Goal: Transaction & Acquisition: Register for event/course

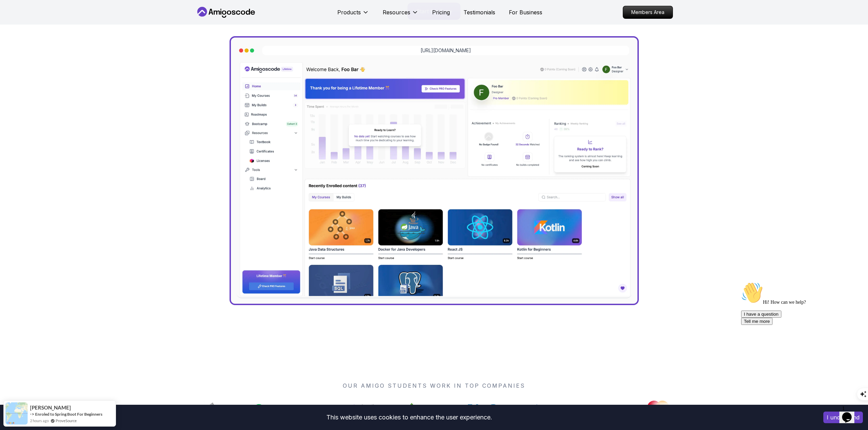
scroll to position [655, 0]
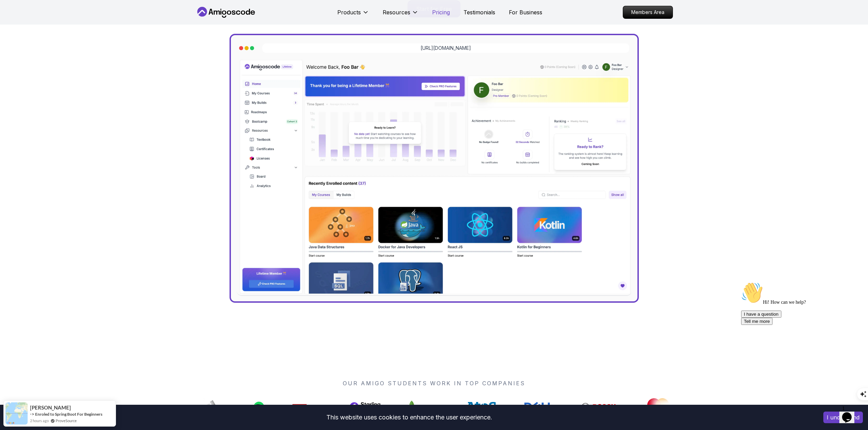
click at [444, 12] on p "Pricing" at bounding box center [441, 12] width 18 height 8
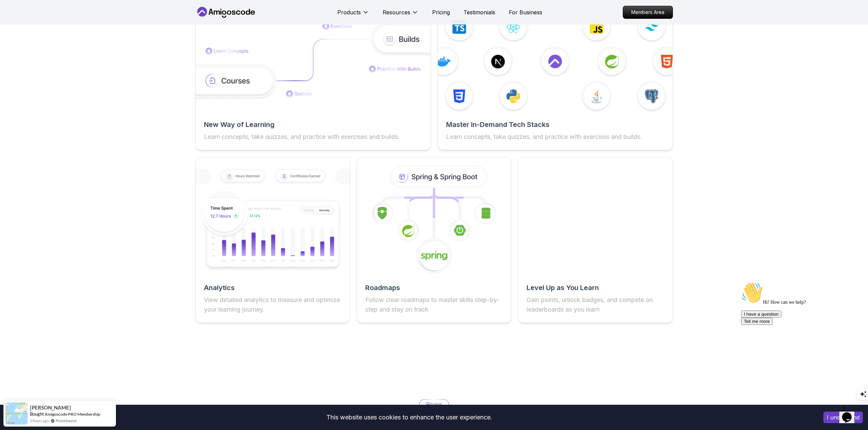
scroll to position [1436, 0]
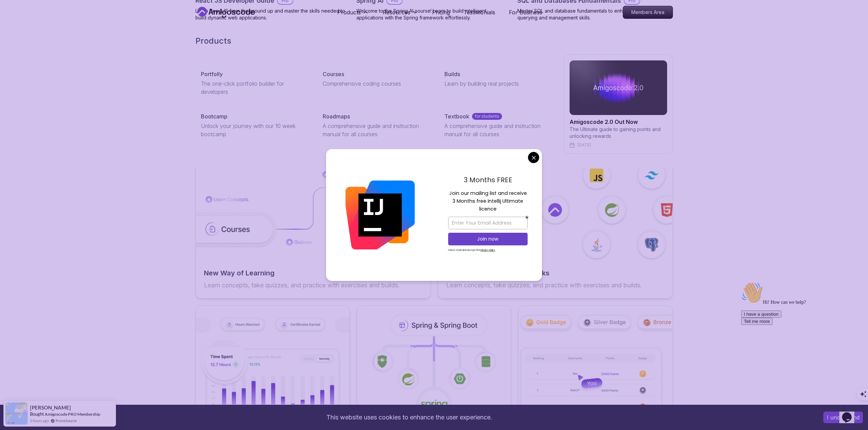
click at [416, 43] on h2 "Products" at bounding box center [434, 40] width 478 height 11
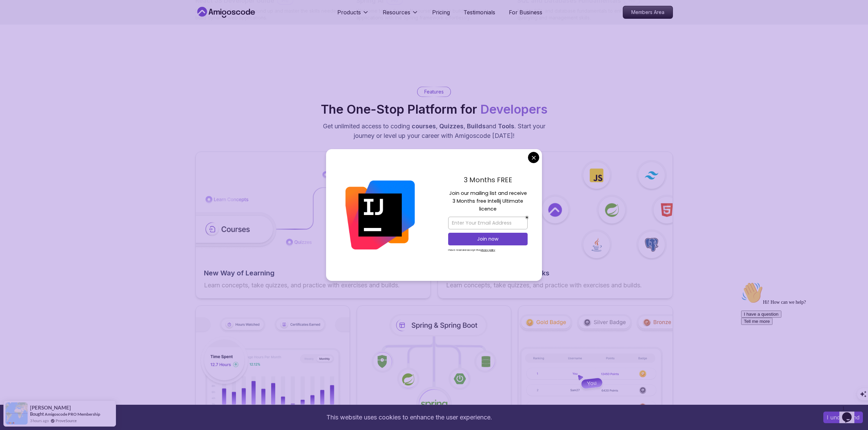
click at [540, 159] on div "3 Months FREE Join our mailing list and receive 3 Months free Intellij Ultimate…" at bounding box center [488, 215] width 108 height 132
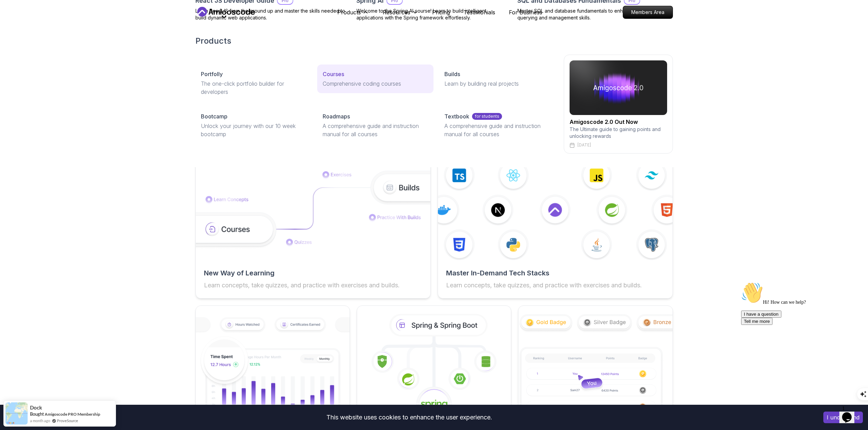
click at [343, 72] on p "Courses" at bounding box center [333, 74] width 21 height 8
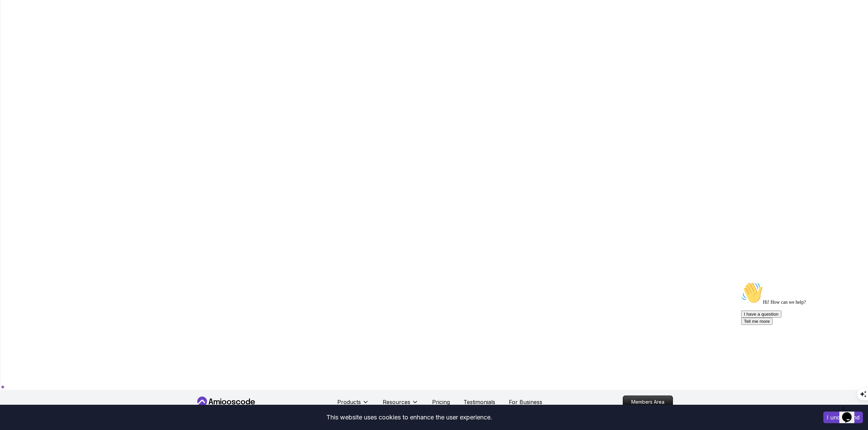
scroll to position [227, 0]
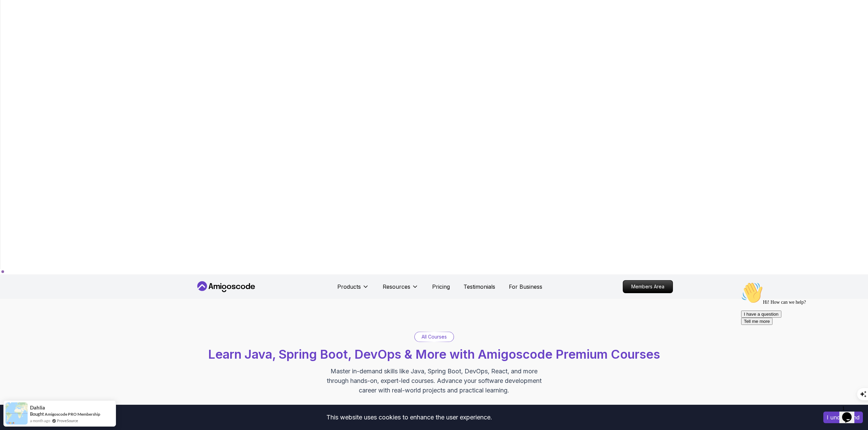
scroll to position [199, 0]
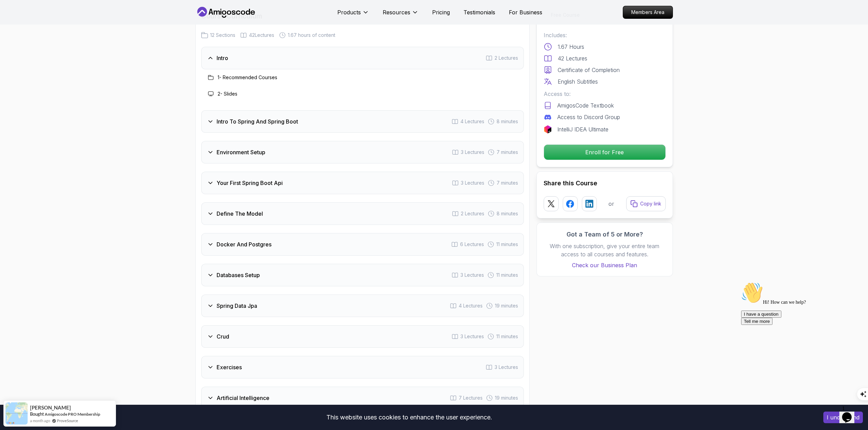
scroll to position [1340, 0]
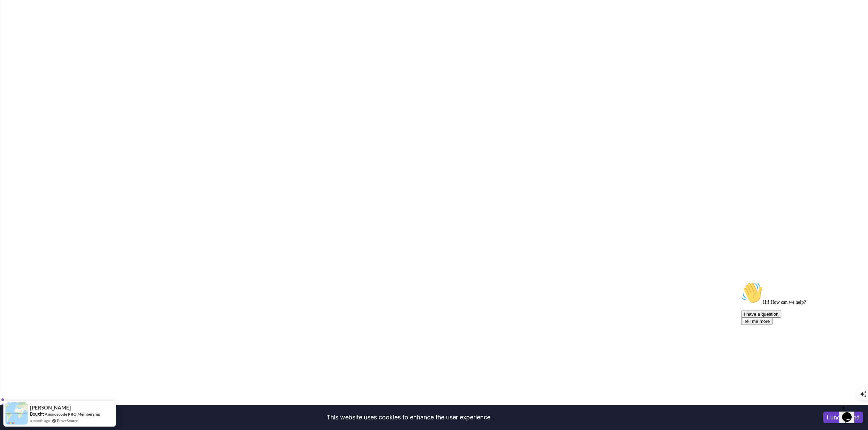
scroll to position [3, 0]
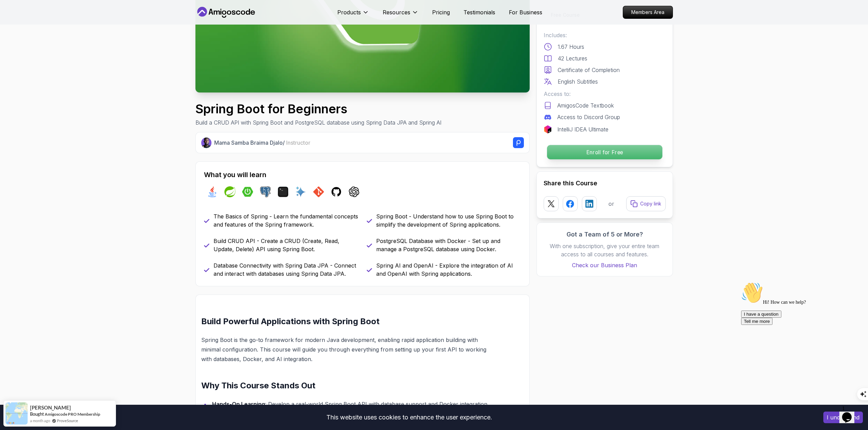
click at [560, 152] on p "Enroll for Free" at bounding box center [604, 152] width 115 height 14
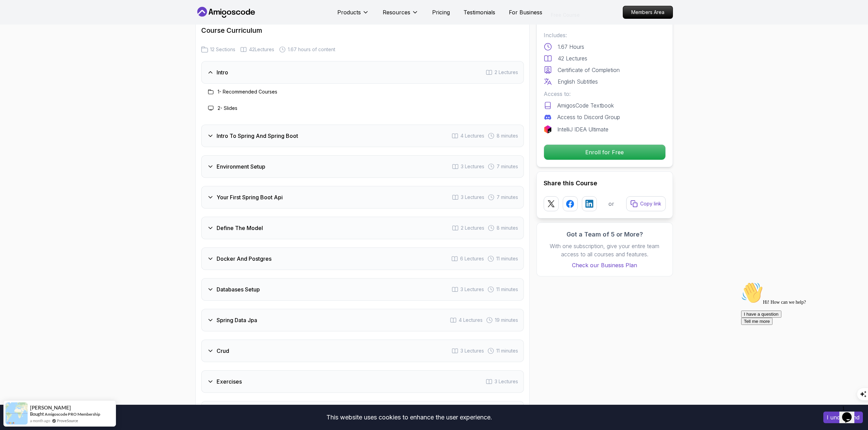
scroll to position [1340, 0]
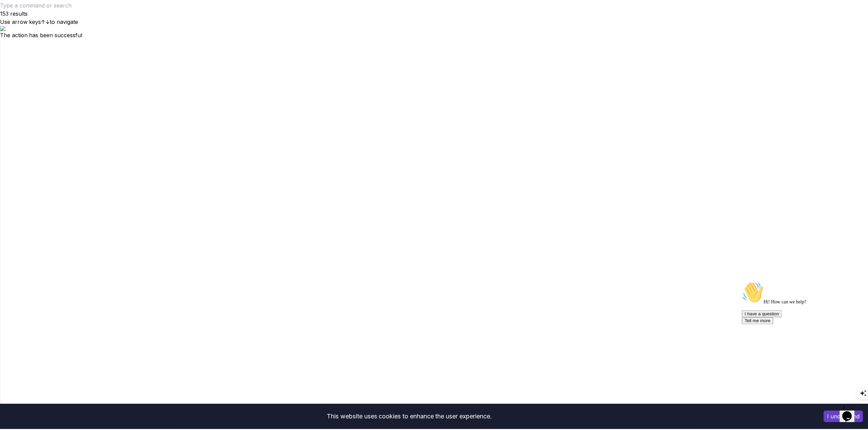
scroll to position [1, 0]
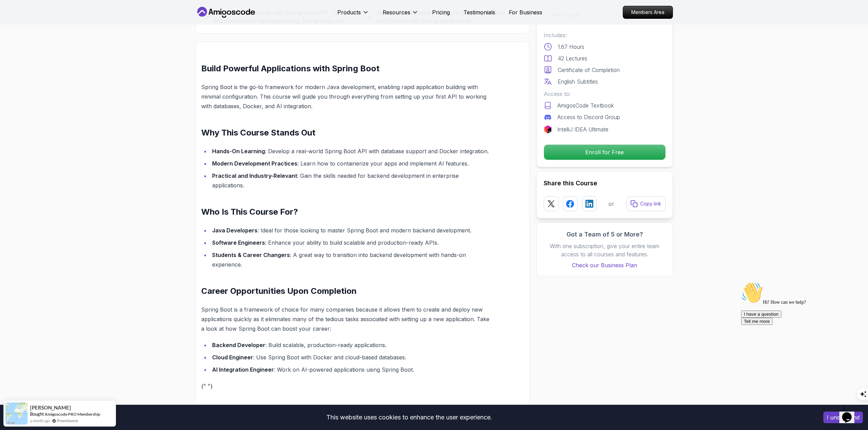
scroll to position [733, 0]
